Goal: Transaction & Acquisition: Book appointment/travel/reservation

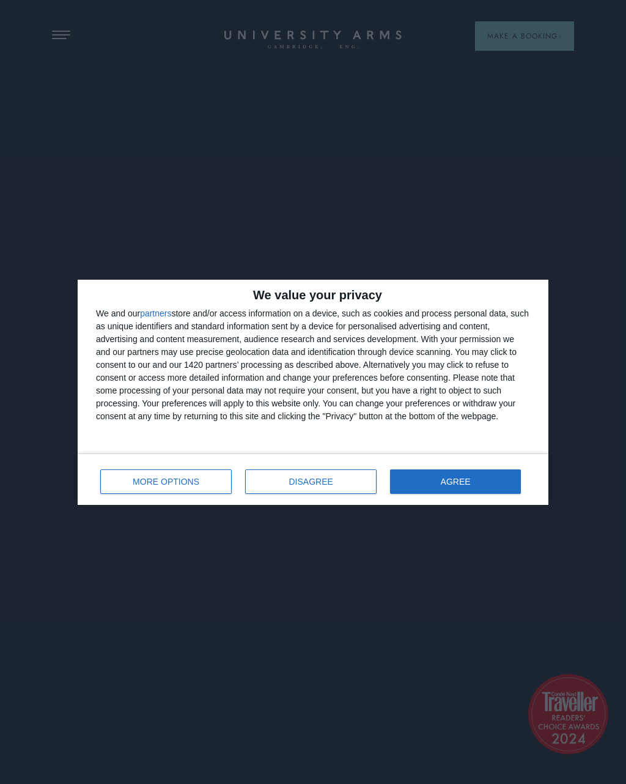
click at [478, 492] on button "AGREE" at bounding box center [455, 481] width 131 height 24
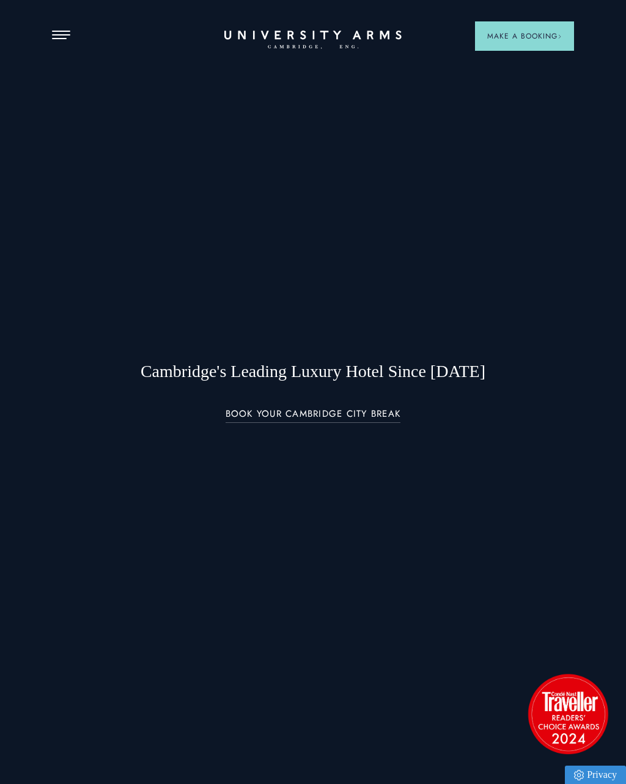
click at [540, 35] on span "Make a Booking" at bounding box center [525, 36] width 75 height 11
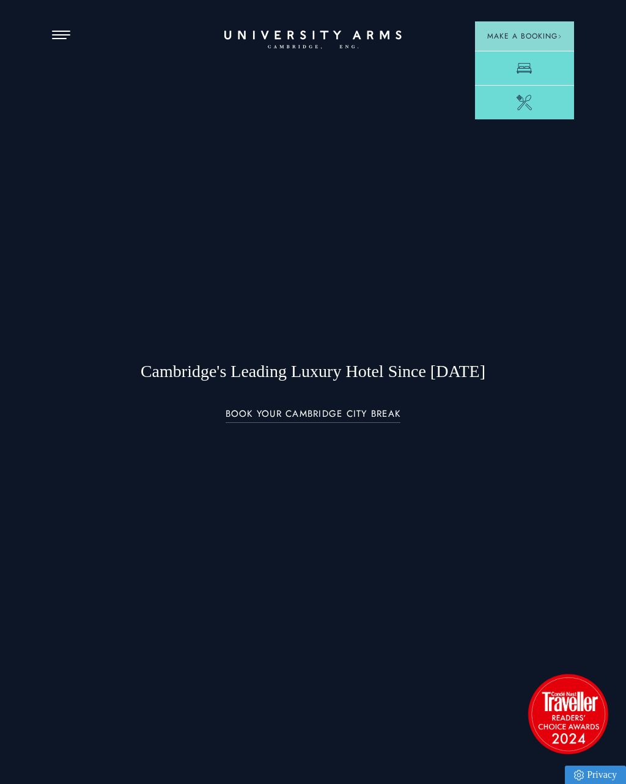
click at [545, 64] on link "Room" at bounding box center [524, 68] width 99 height 34
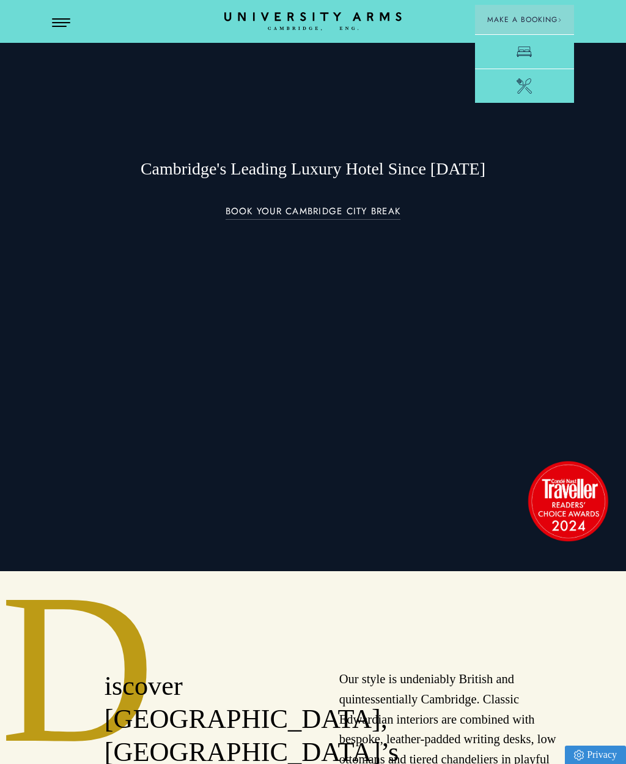
scroll to position [169, 0]
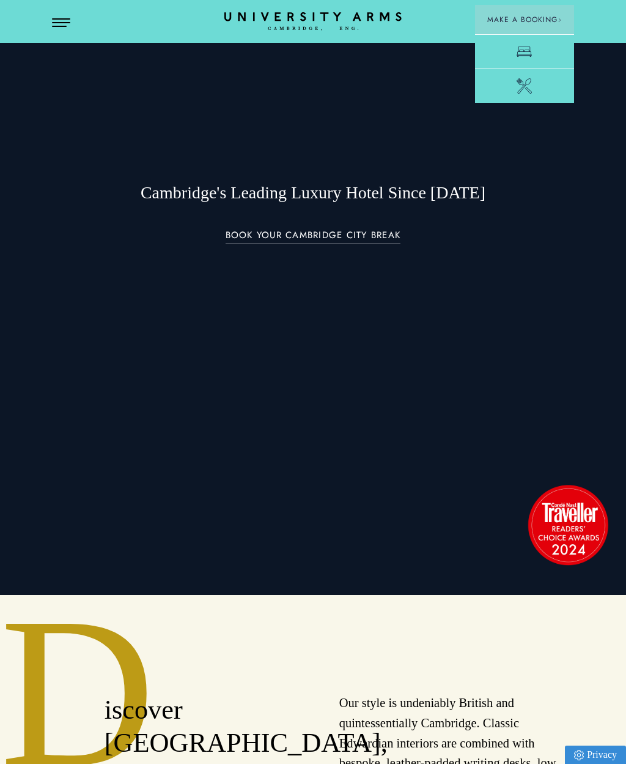
click at [59, 21] on button "Open Menu" at bounding box center [61, 23] width 18 height 10
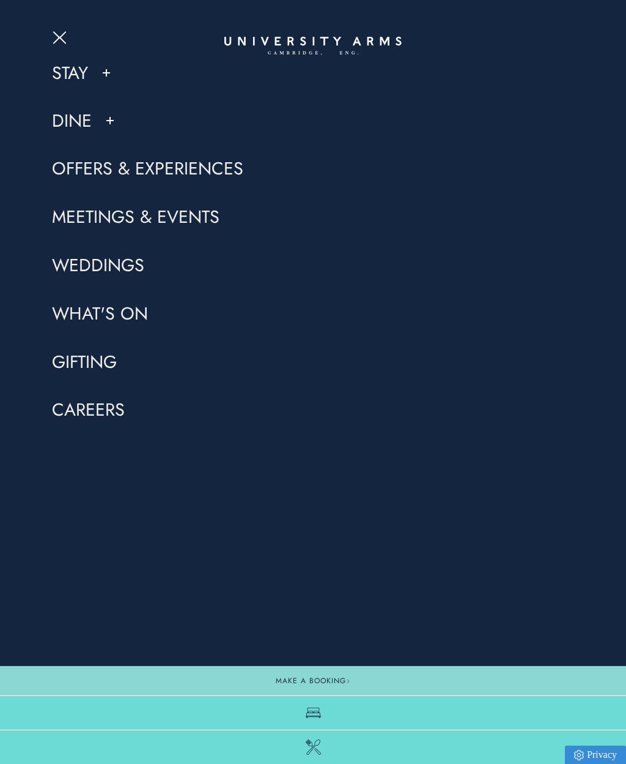
click at [102, 70] on button at bounding box center [106, 73] width 12 height 12
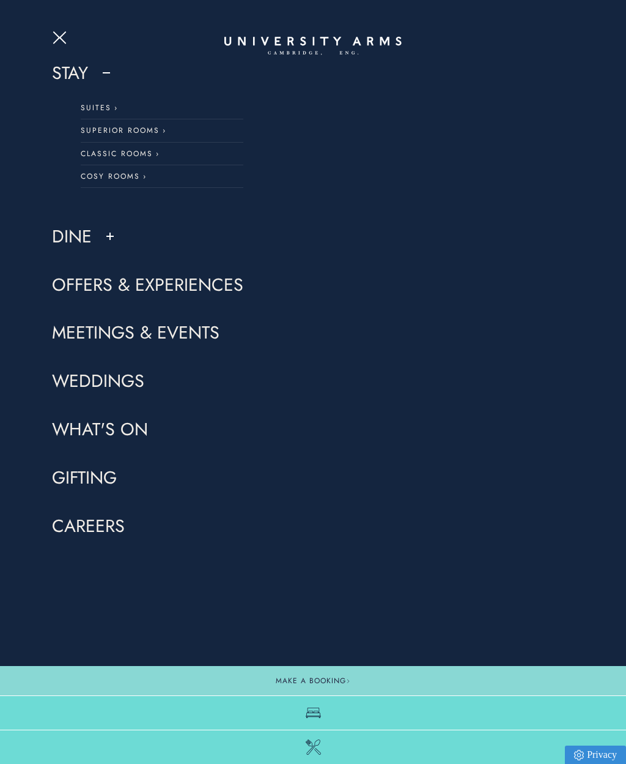
click at [152, 129] on link "Superior Rooms" at bounding box center [162, 130] width 163 height 23
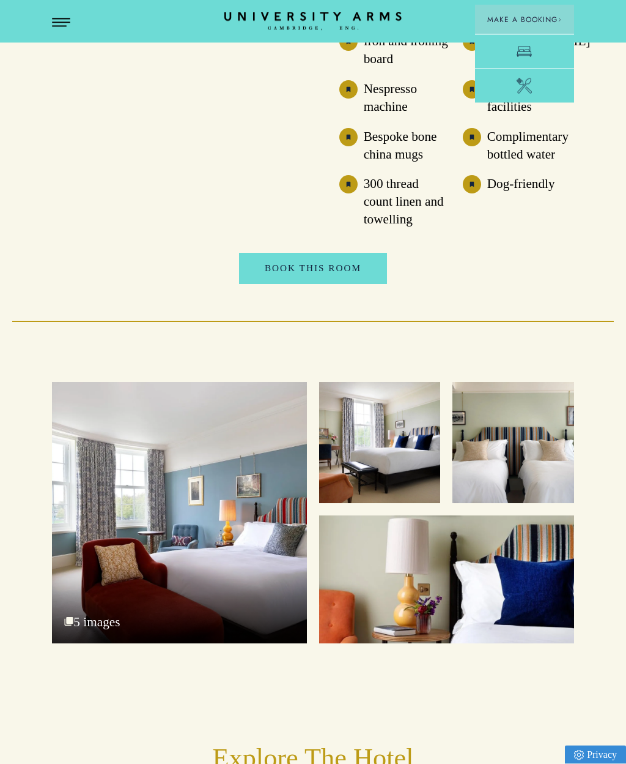
scroll to position [1639, 0]
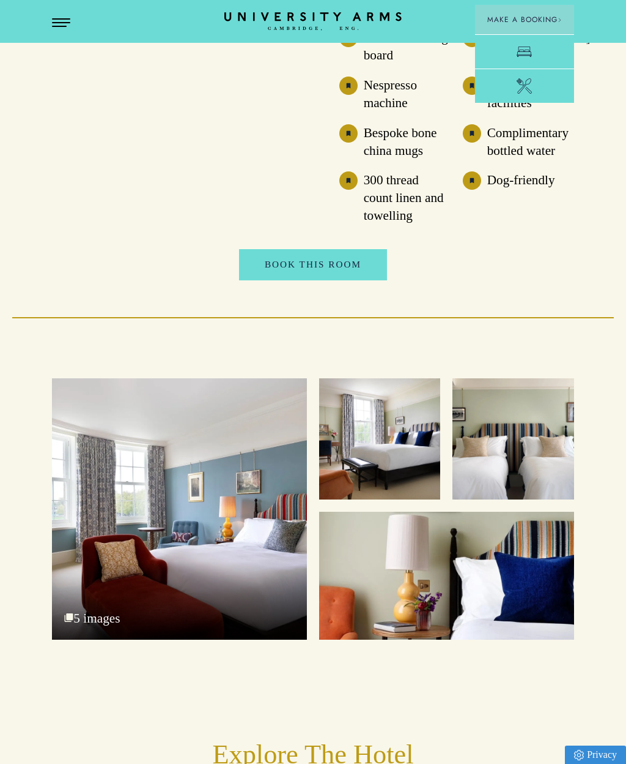
click at [554, 431] on div "Superior Twin Room" at bounding box center [513, 438] width 121 height 121
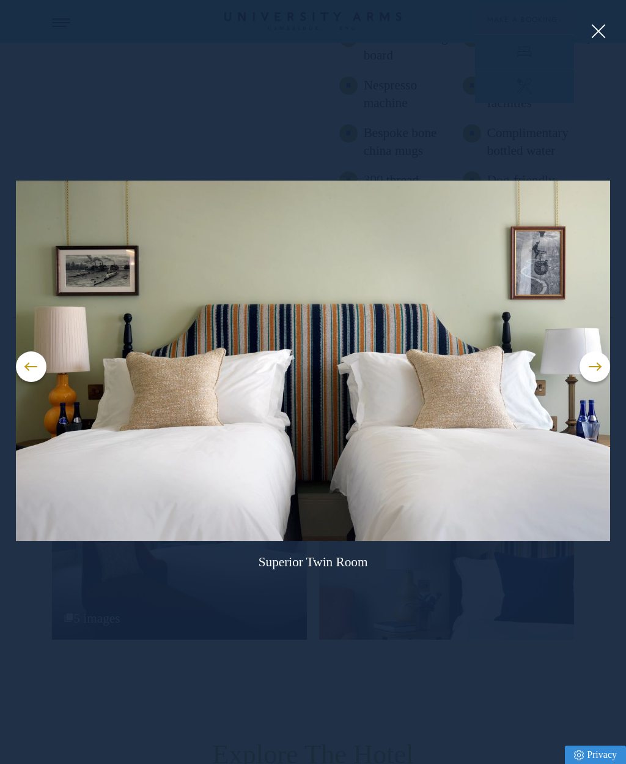
click at [602, 404] on img at bounding box center [313, 360] width 595 height 360
click at [601, 382] on button at bounding box center [595, 366] width 31 height 31
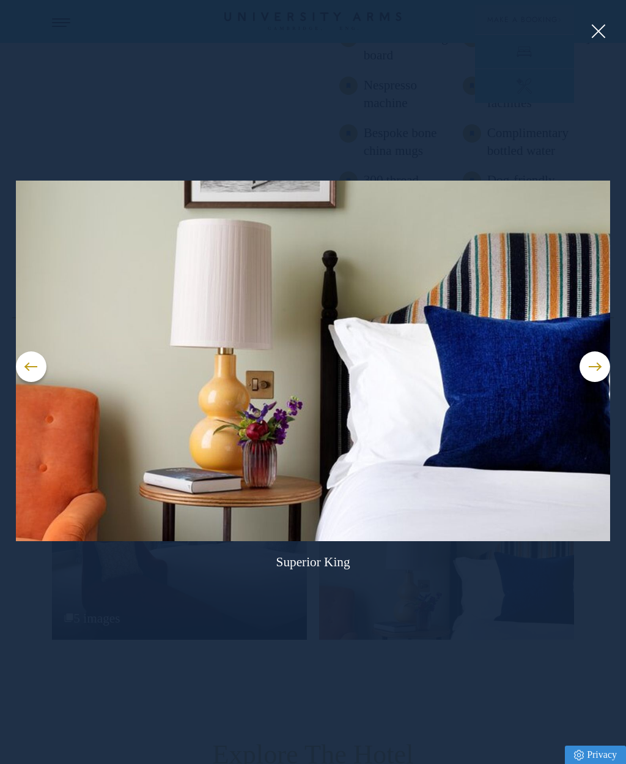
click at [608, 382] on button at bounding box center [595, 366] width 31 height 31
click at [602, 382] on button at bounding box center [595, 366] width 31 height 31
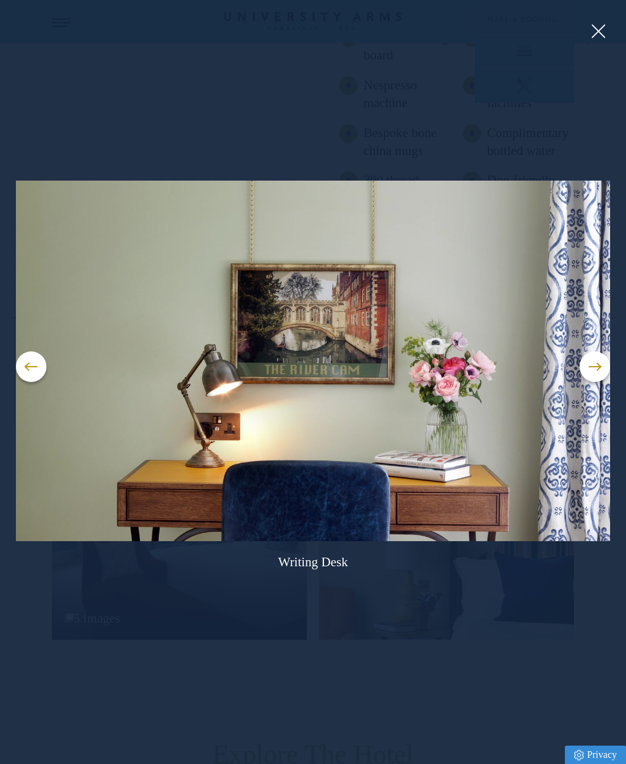
click at [604, 382] on button at bounding box center [595, 366] width 31 height 31
click at [606, 37] on button at bounding box center [598, 31] width 18 height 18
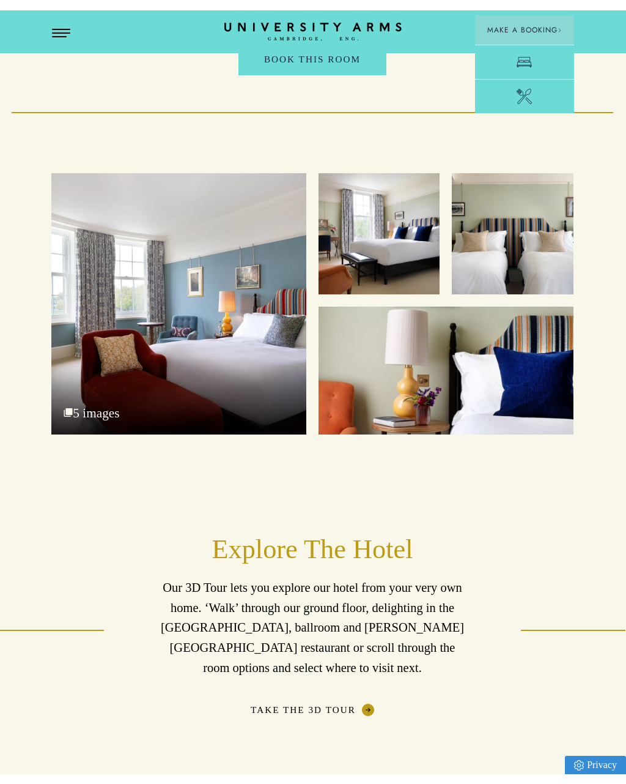
scroll to position [1847, 1]
